Goal: Task Accomplishment & Management: Manage account settings

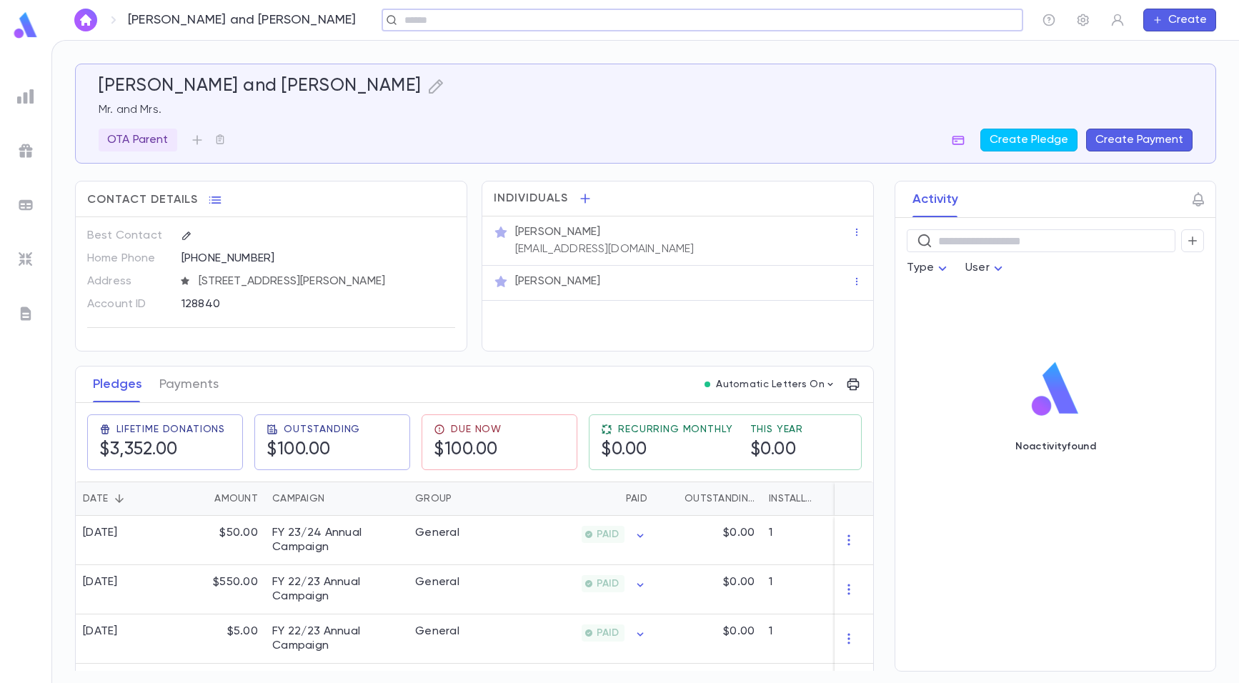
scroll to position [500, 0]
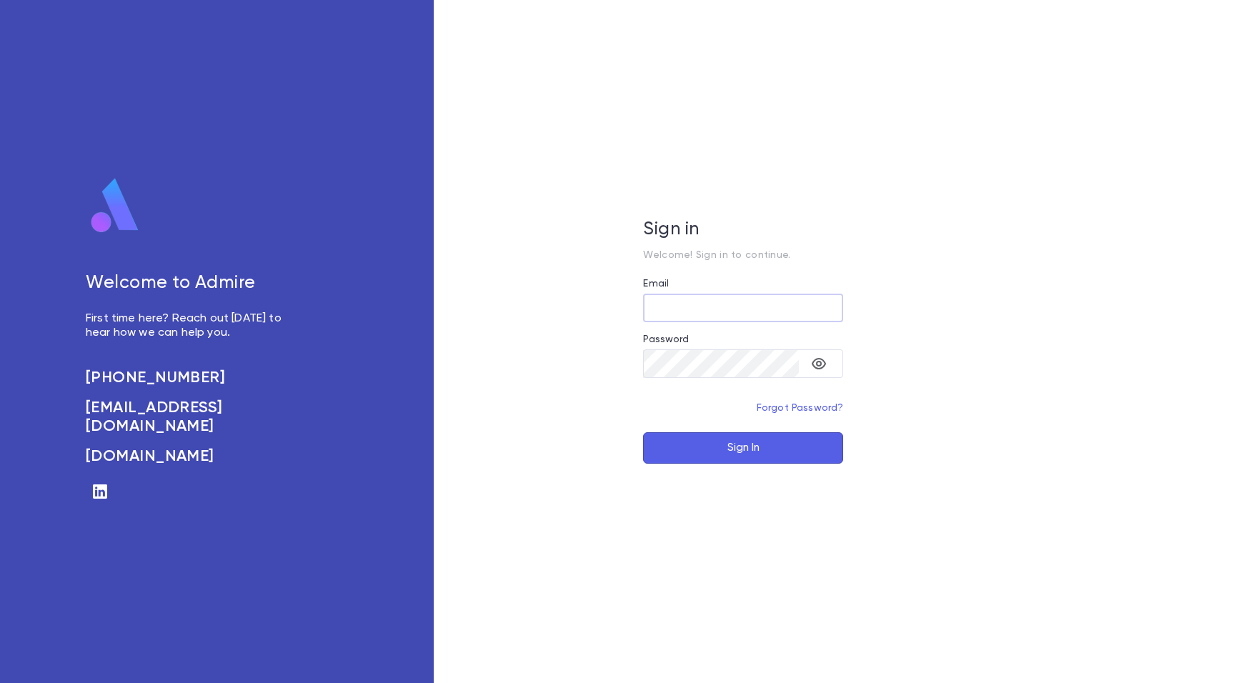
type input "**********"
click at [678, 450] on button "Sign In" at bounding box center [743, 447] width 200 height 31
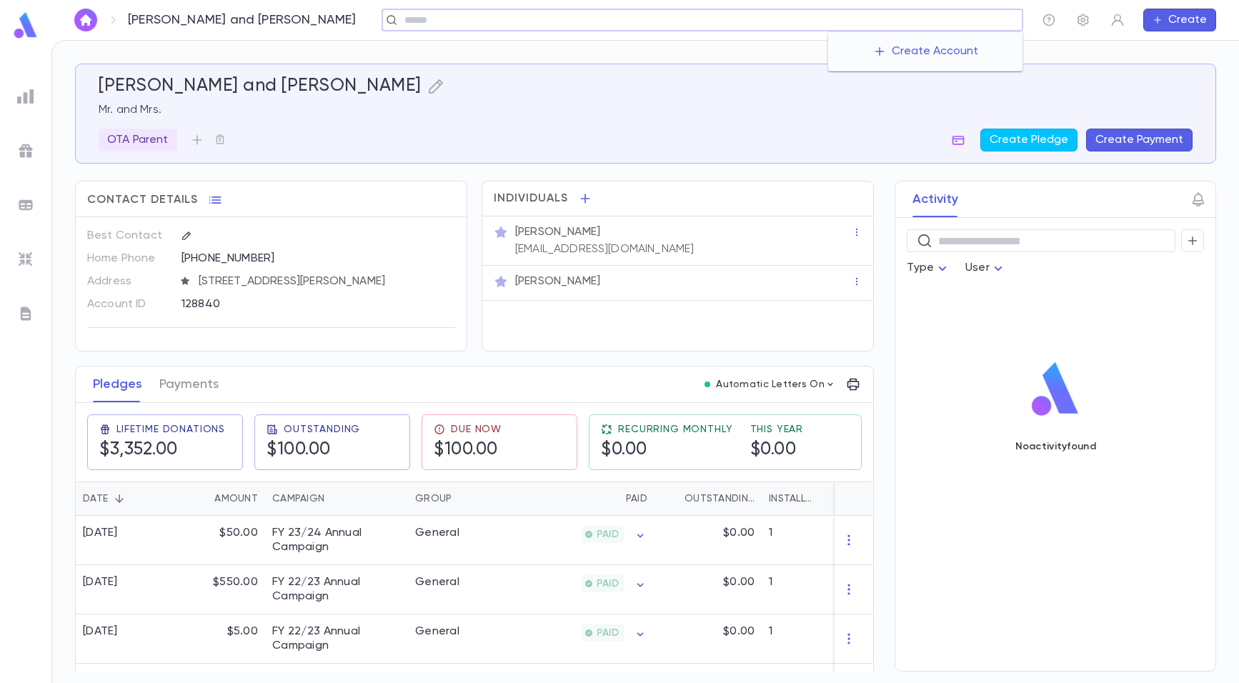
click at [893, 18] on input "text" at bounding box center [708, 21] width 617 height 14
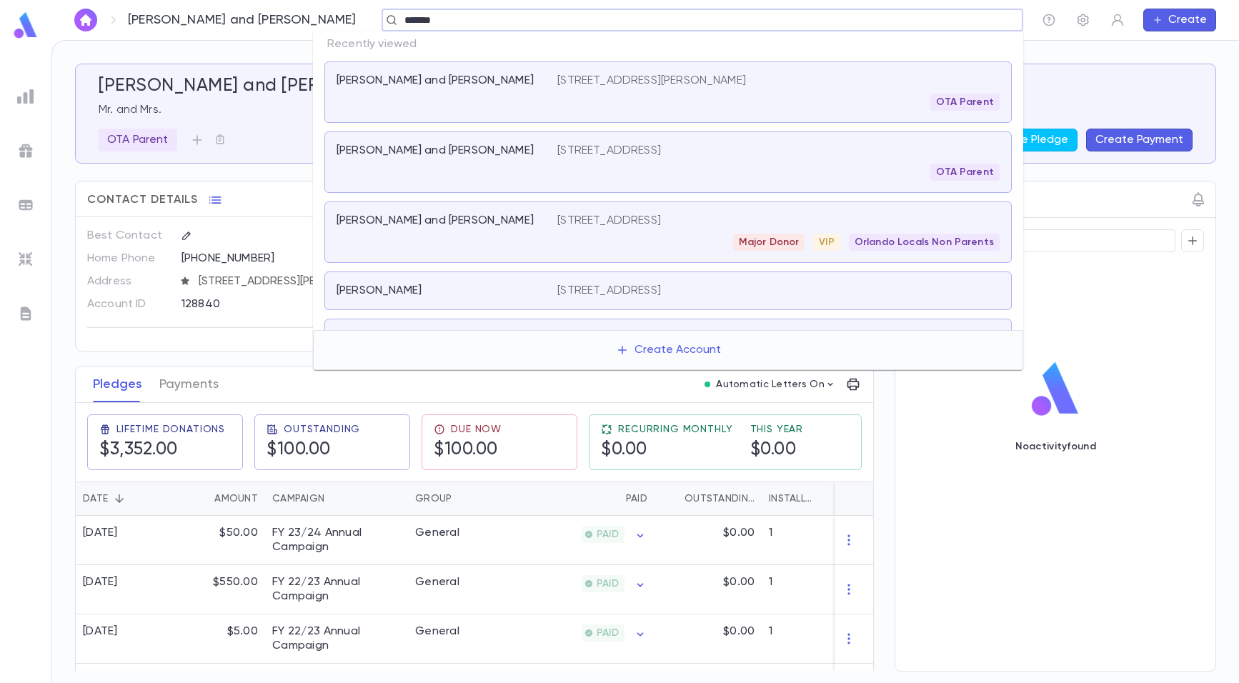
type input "********"
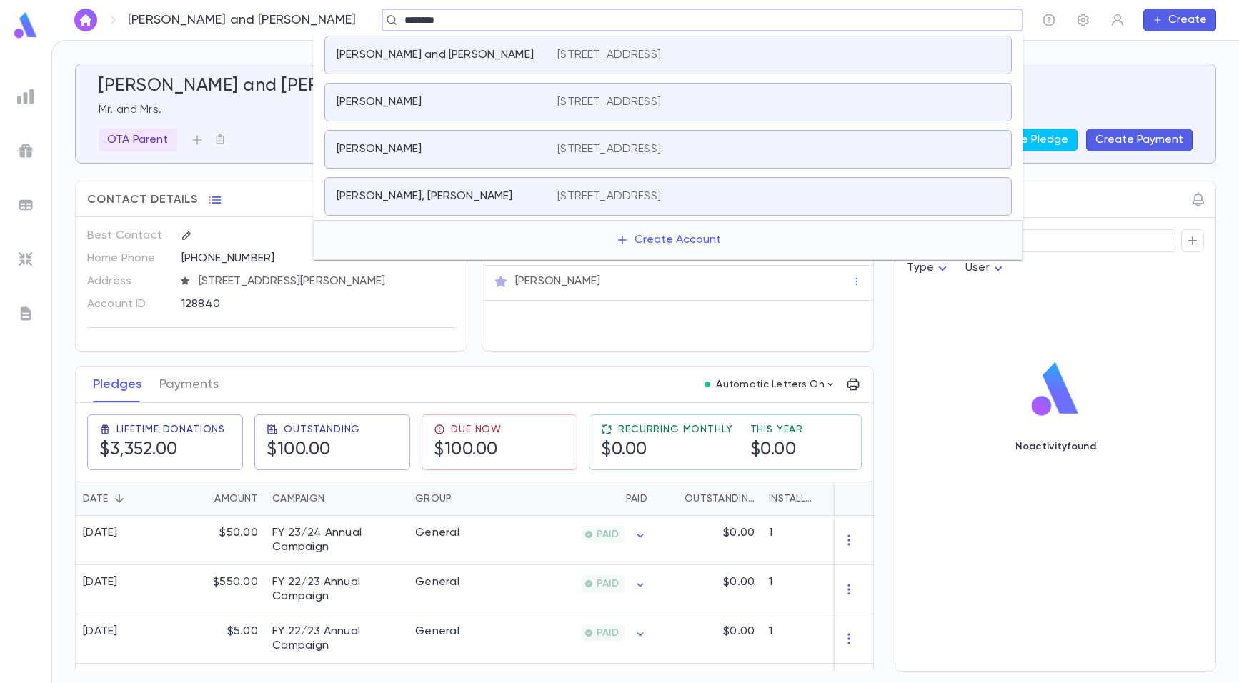
click at [510, 197] on div "Wechsler, Dana Lee" at bounding box center [439, 196] width 204 height 14
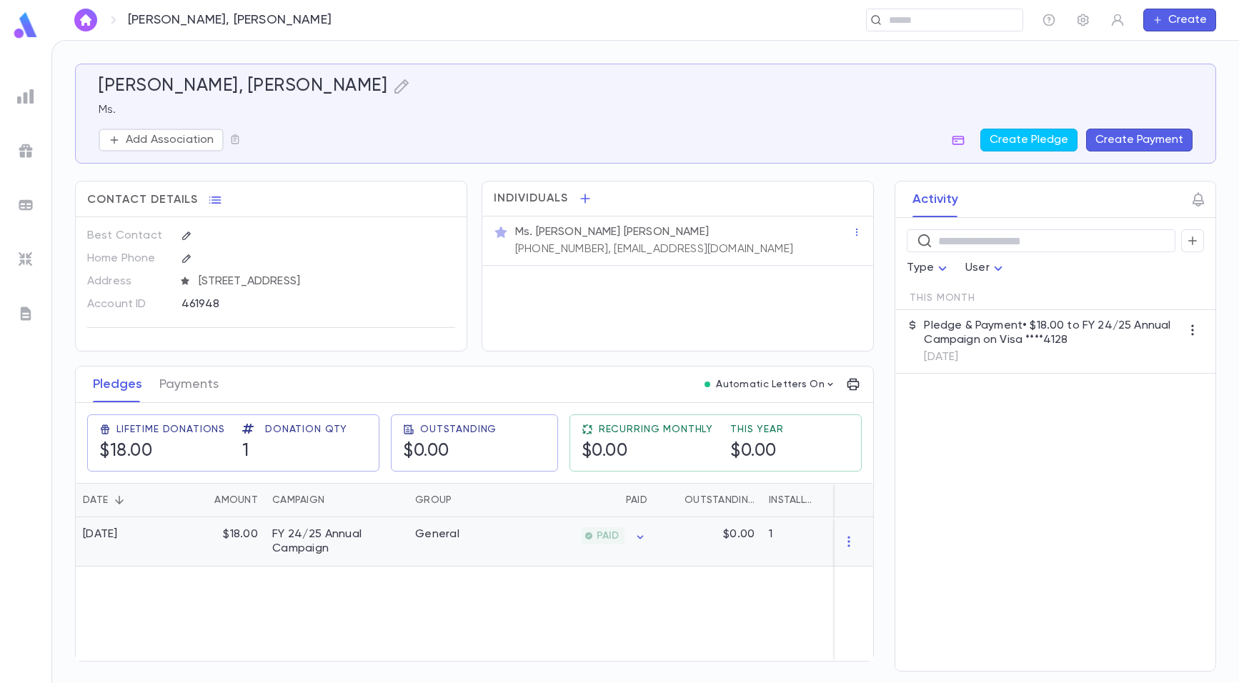
click at [320, 555] on div "FY 24/25 Annual Campaign" at bounding box center [336, 541] width 129 height 29
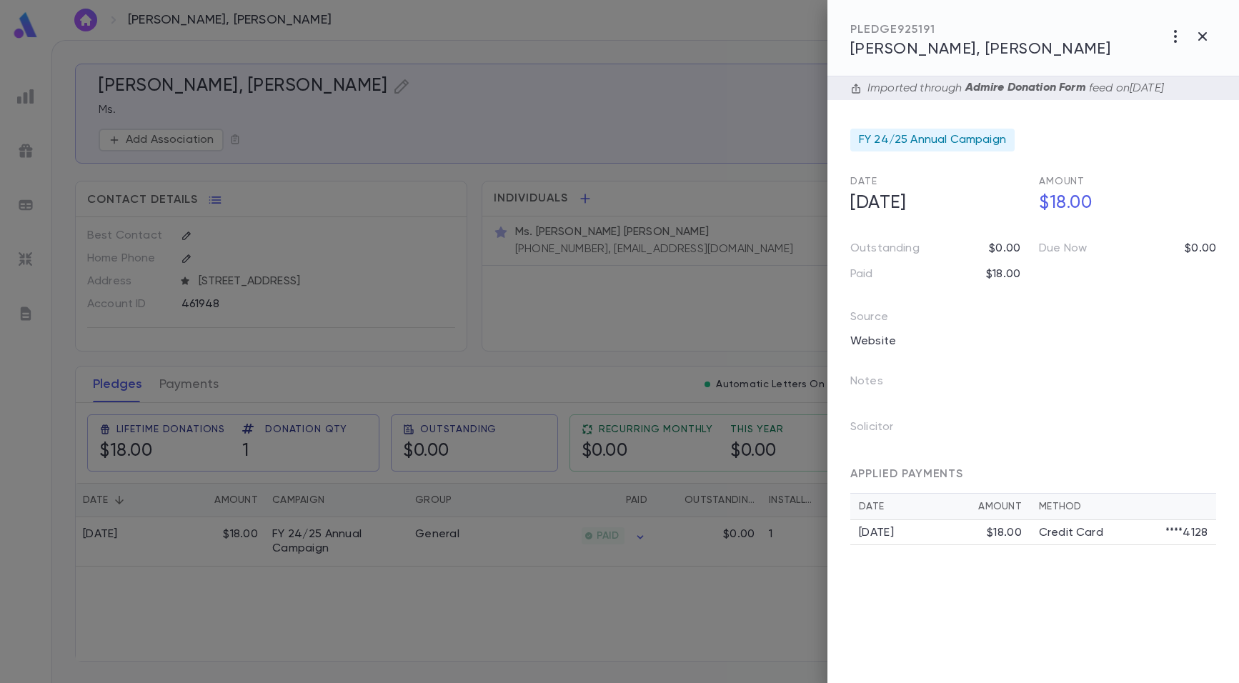
click at [570, 600] on div at bounding box center [619, 341] width 1239 height 683
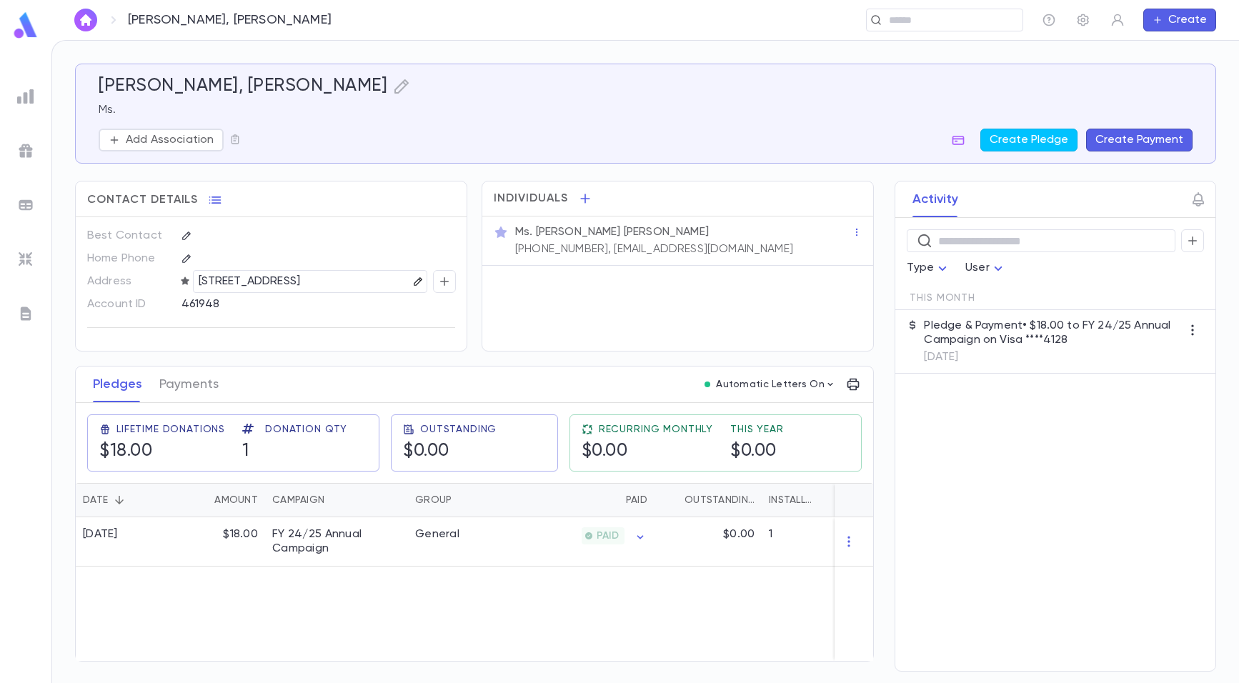
click at [413, 283] on icon "button" at bounding box center [418, 282] width 10 height 10
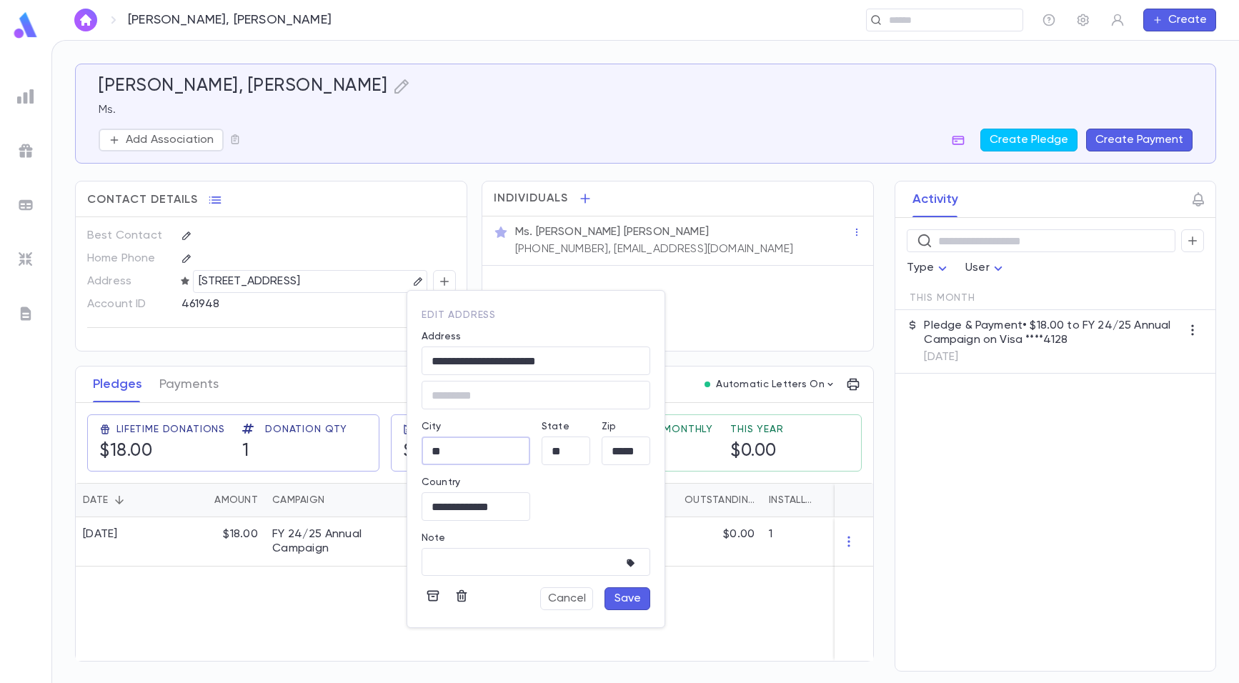
drag, startPoint x: 464, startPoint y: 457, endPoint x: 333, endPoint y: 430, distance: 133.4
click at [333, 430] on div "**********" at bounding box center [619, 341] width 1239 height 683
type input "**"
click at [626, 599] on button "Save" at bounding box center [628, 598] width 46 height 23
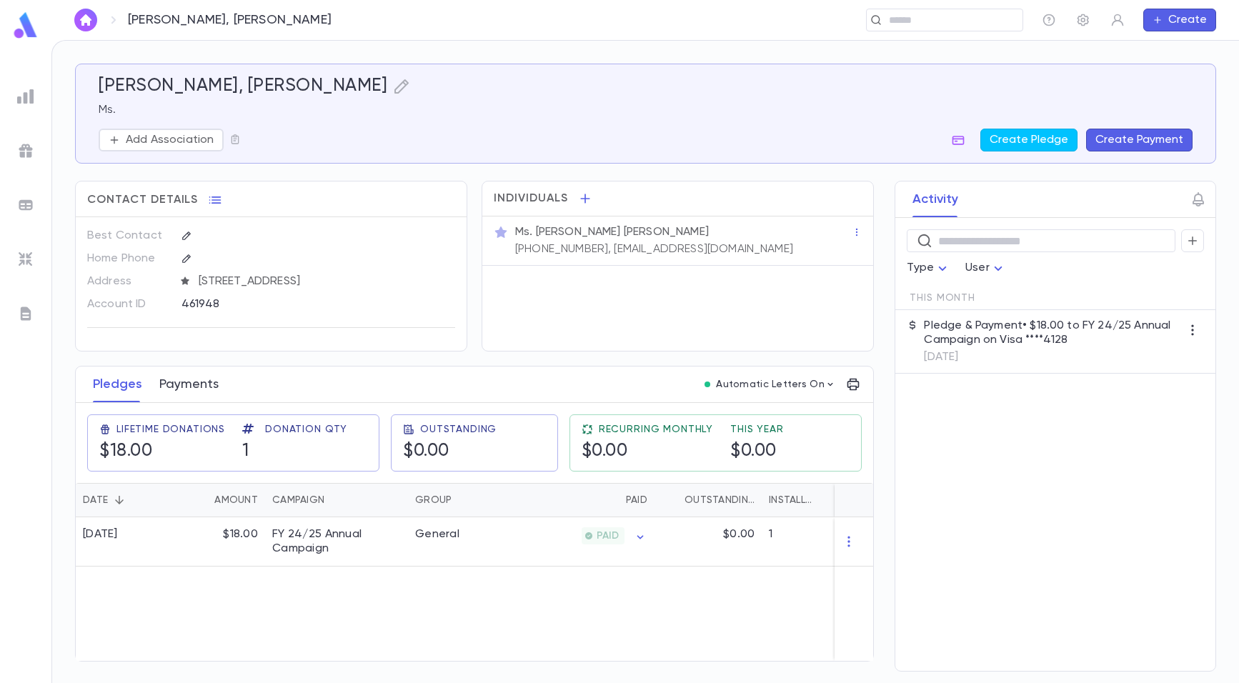
click at [159, 396] on button "Payments" at bounding box center [188, 385] width 59 height 36
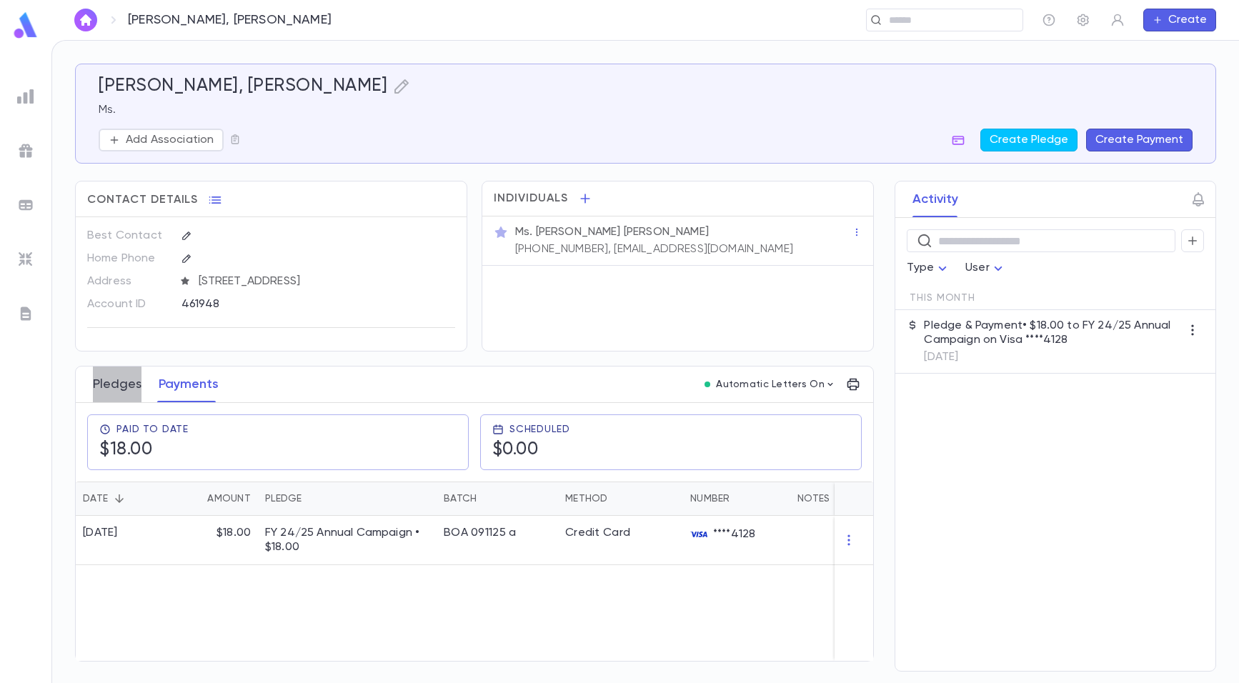
click at [99, 397] on button "Pledges" at bounding box center [117, 385] width 49 height 36
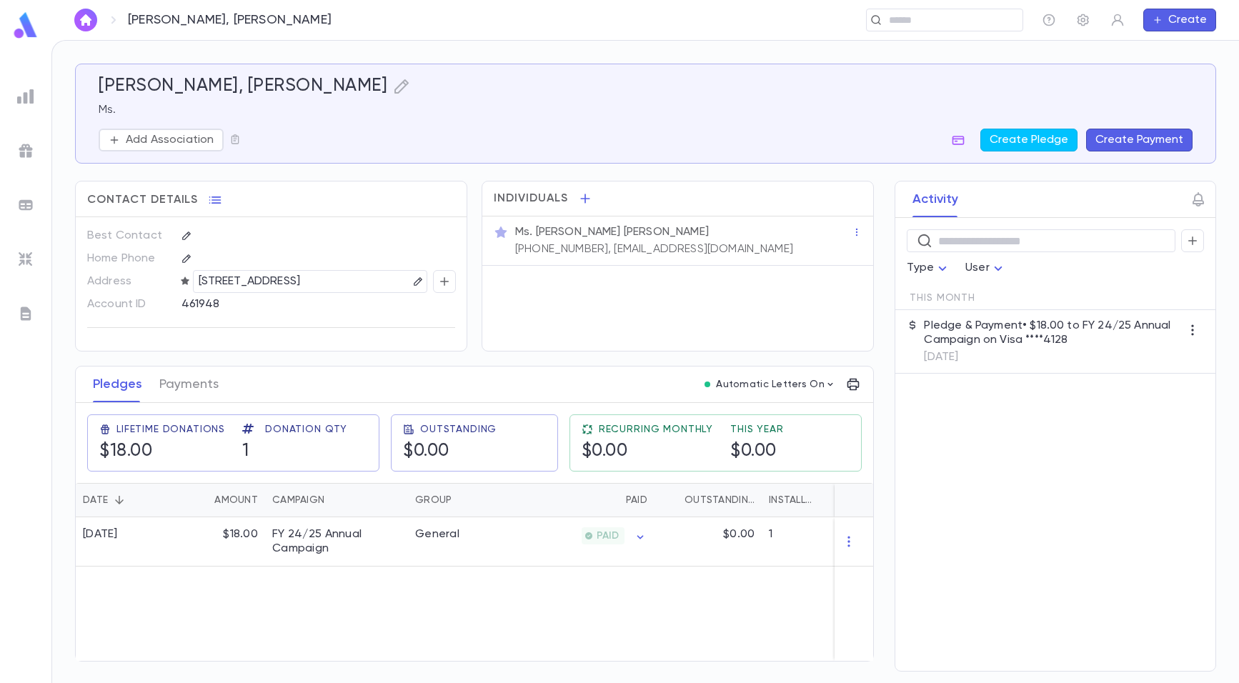
drag, startPoint x: 195, startPoint y: 282, endPoint x: 304, endPoint y: 284, distance: 109.4
click at [304, 284] on div "401 East 88th Street, 6g, NY NY 10128 United States" at bounding box center [310, 281] width 234 height 23
copy p "401 East 88th Street"
click at [255, 280] on p "401 East 88th Street, 6g, NY NY 10128 United States" at bounding box center [250, 281] width 102 height 17
drag, startPoint x: 304, startPoint y: 280, endPoint x: 79, endPoint y: 267, distance: 224.8
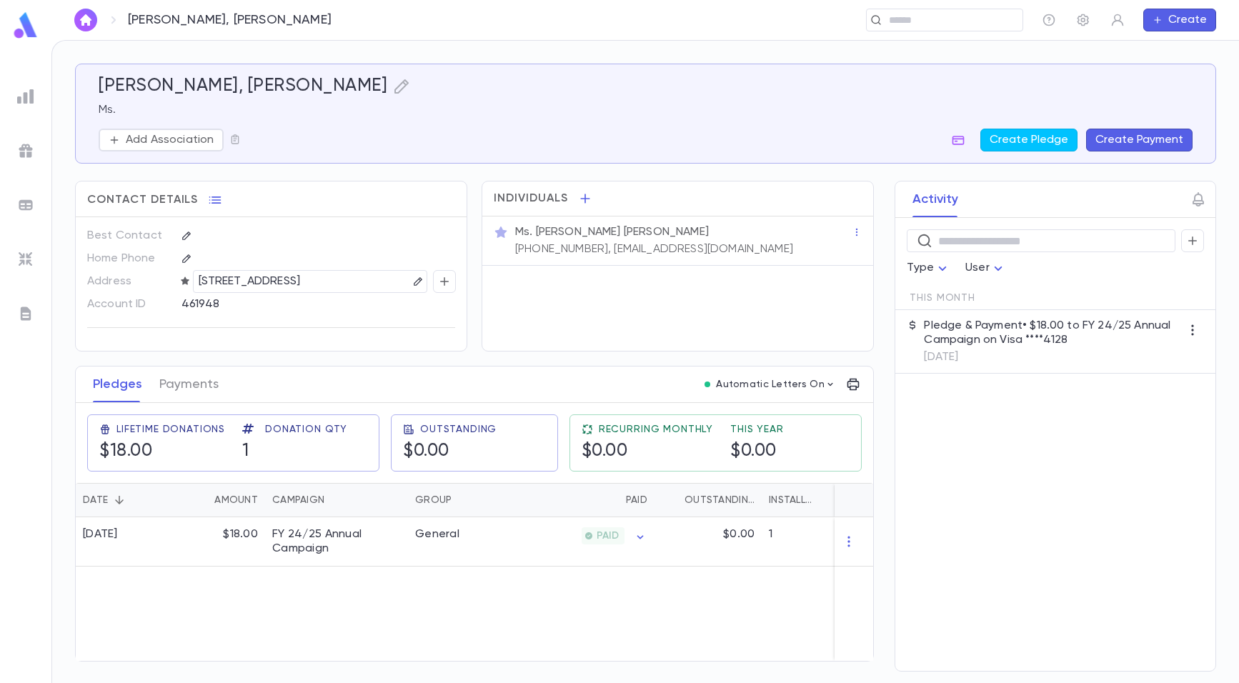
click at [300, 283] on p "401 East 88th Street, 6g, NY NY 10128 United States" at bounding box center [250, 281] width 102 height 17
drag, startPoint x: 303, startPoint y: 282, endPoint x: 204, endPoint y: 280, distance: 98.7
drag, startPoint x: 204, startPoint y: 280, endPoint x: 225, endPoint y: 289, distance: 22.7
click at [225, 289] on p "401 East 88th Street, 6g, NY NY 10128 United States" at bounding box center [250, 281] width 102 height 17
drag, startPoint x: 197, startPoint y: 282, endPoint x: 302, endPoint y: 286, distance: 105.9
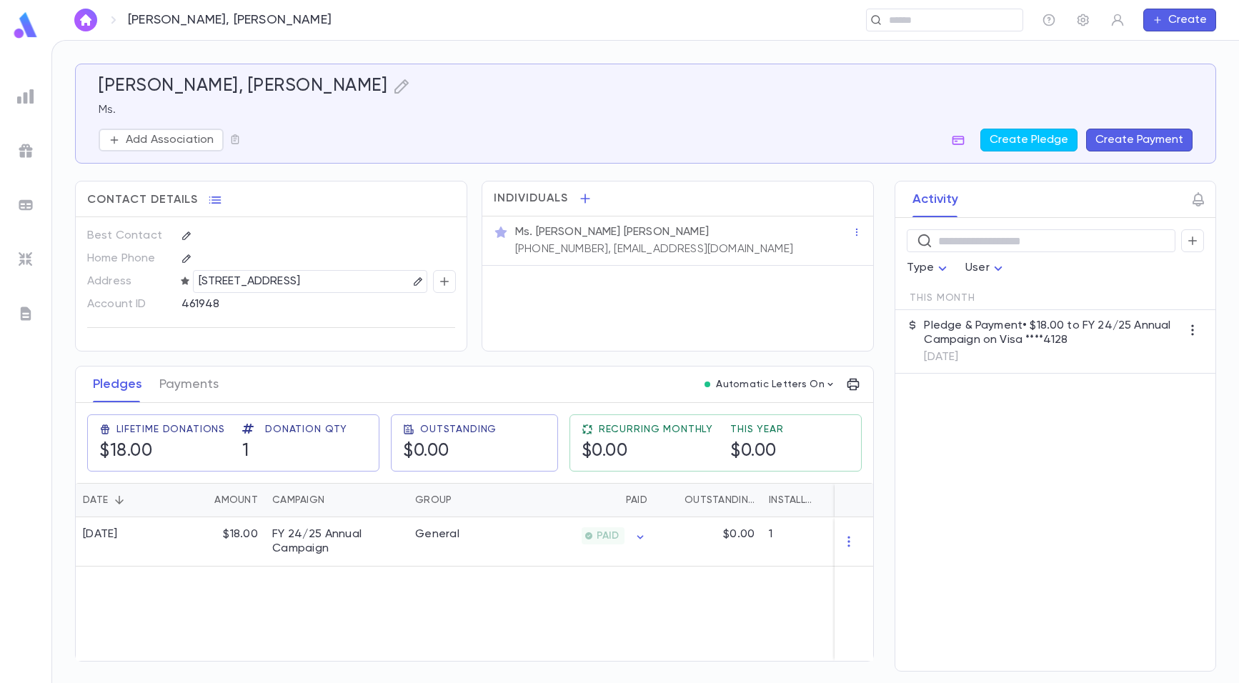
click at [302, 286] on div "401 East 88th Street, 6g, NY NY 10128 United States" at bounding box center [310, 281] width 234 height 23
copy p "401 East 88th Street"
